Goal: Information Seeking & Learning: Learn about a topic

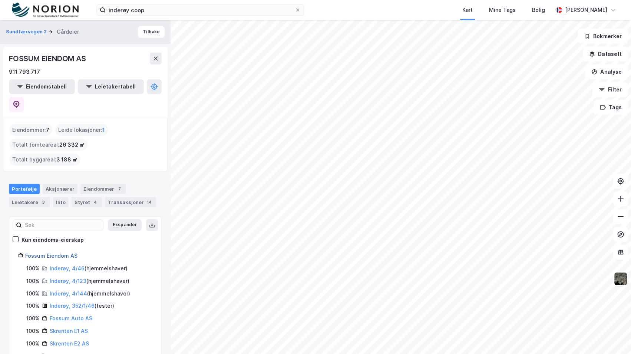
click at [62, 253] on link "Fossum Eiendom AS" at bounding box center [51, 256] width 52 height 6
click at [53, 253] on link "Fossum Eiendom AS" at bounding box center [51, 256] width 52 height 6
click at [33, 34] on button "Sundfærvegen 2" at bounding box center [27, 31] width 42 height 7
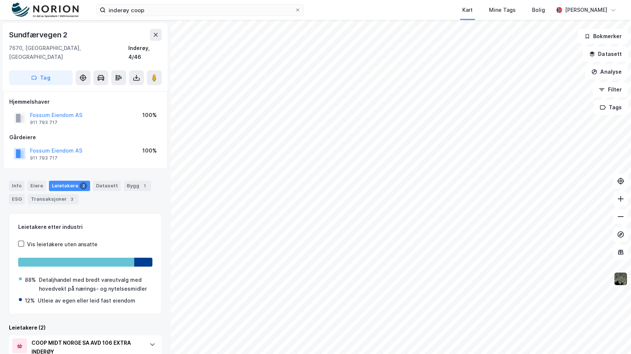
click at [59, 111] on div "Fossum Eiendom AS" at bounding box center [56, 115] width 52 height 9
click at [0, 0] on button "Fossum Eiendom AS" at bounding box center [0, 0] width 0 height 0
